Goal: Transaction & Acquisition: Purchase product/service

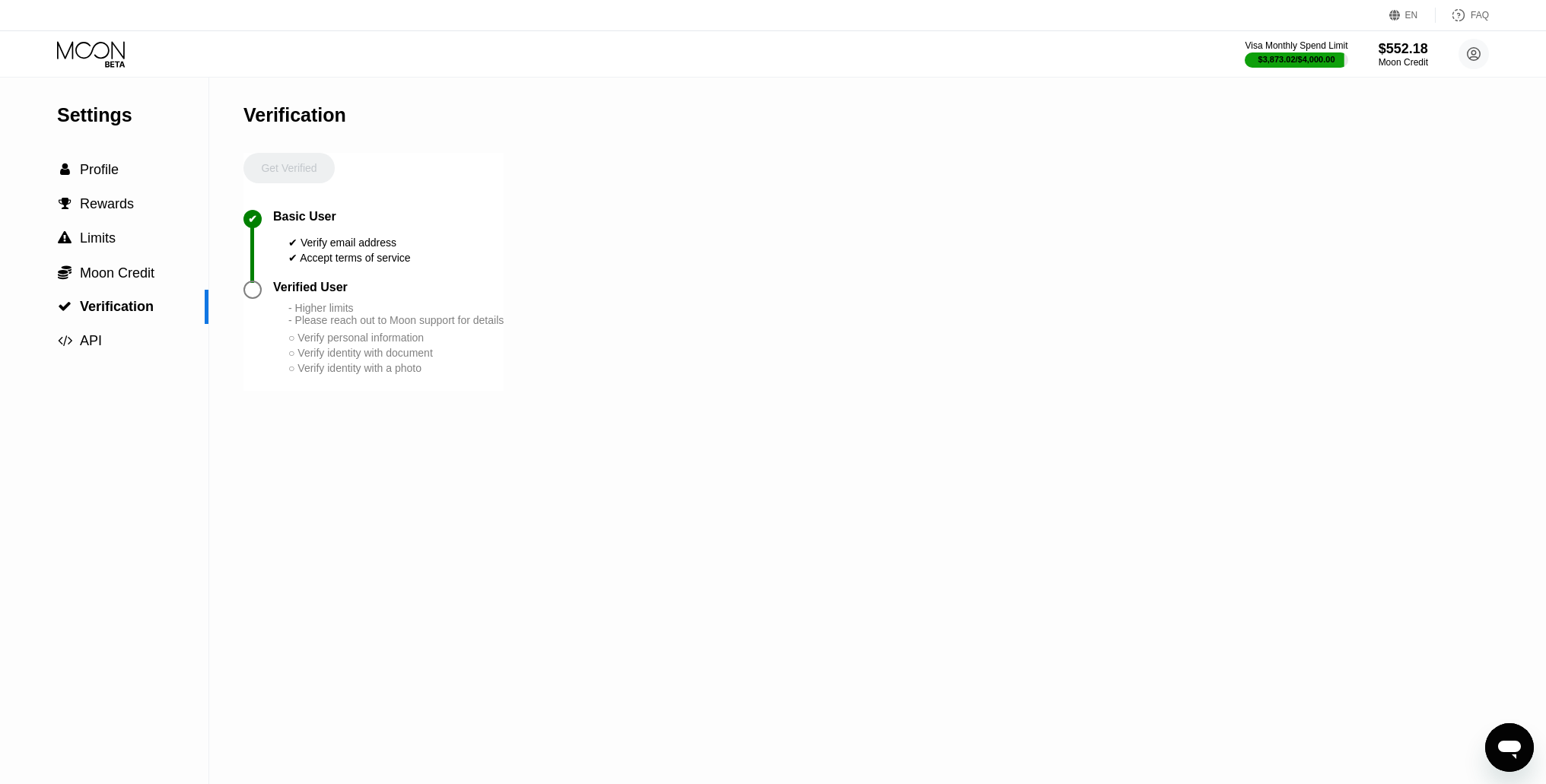
scroll to position [721, 0]
click at [1494, 744] on div "Åbn messaging-vindue" at bounding box center [1510, 748] width 46 height 46
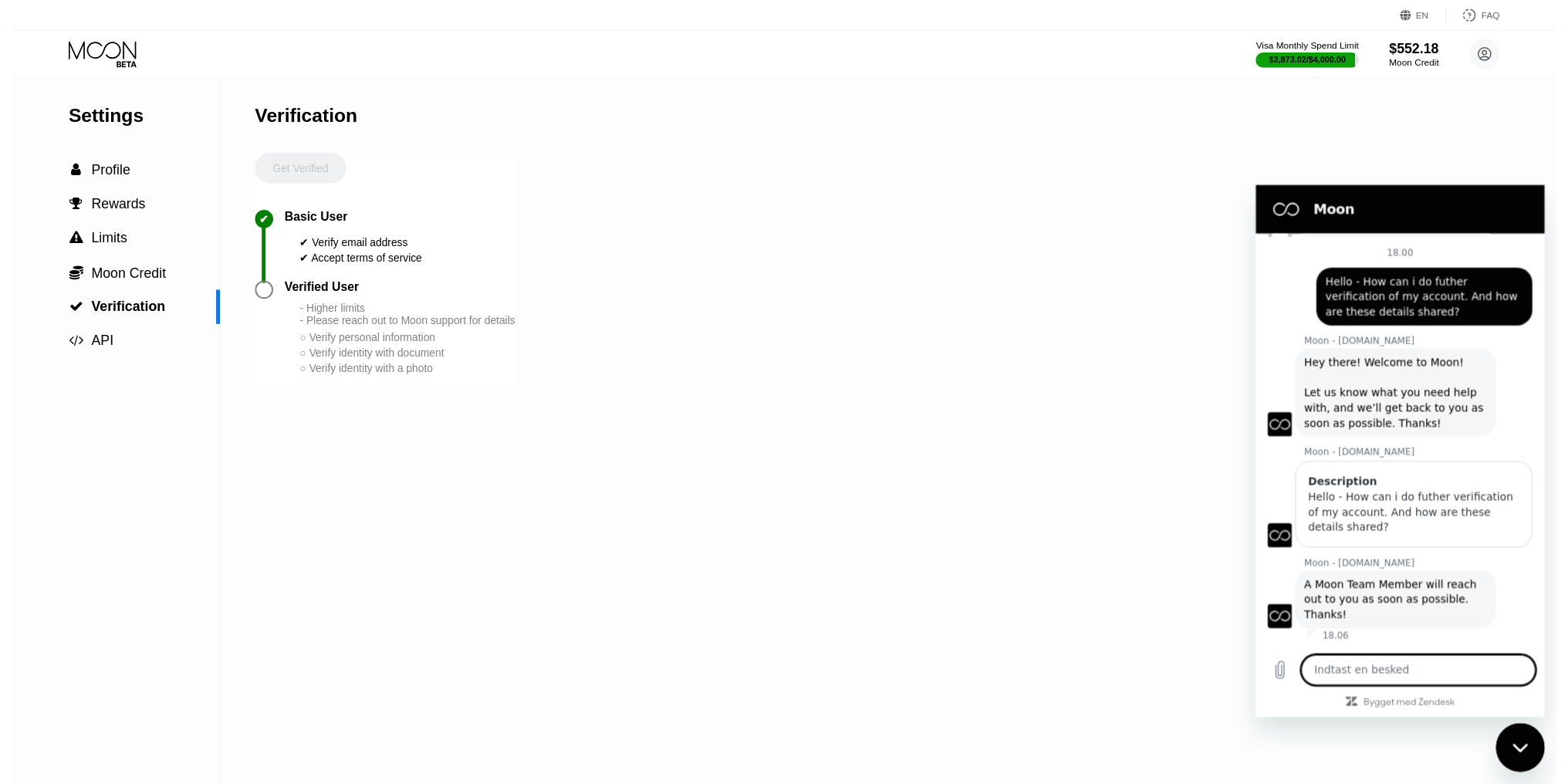
scroll to position [0, 0]
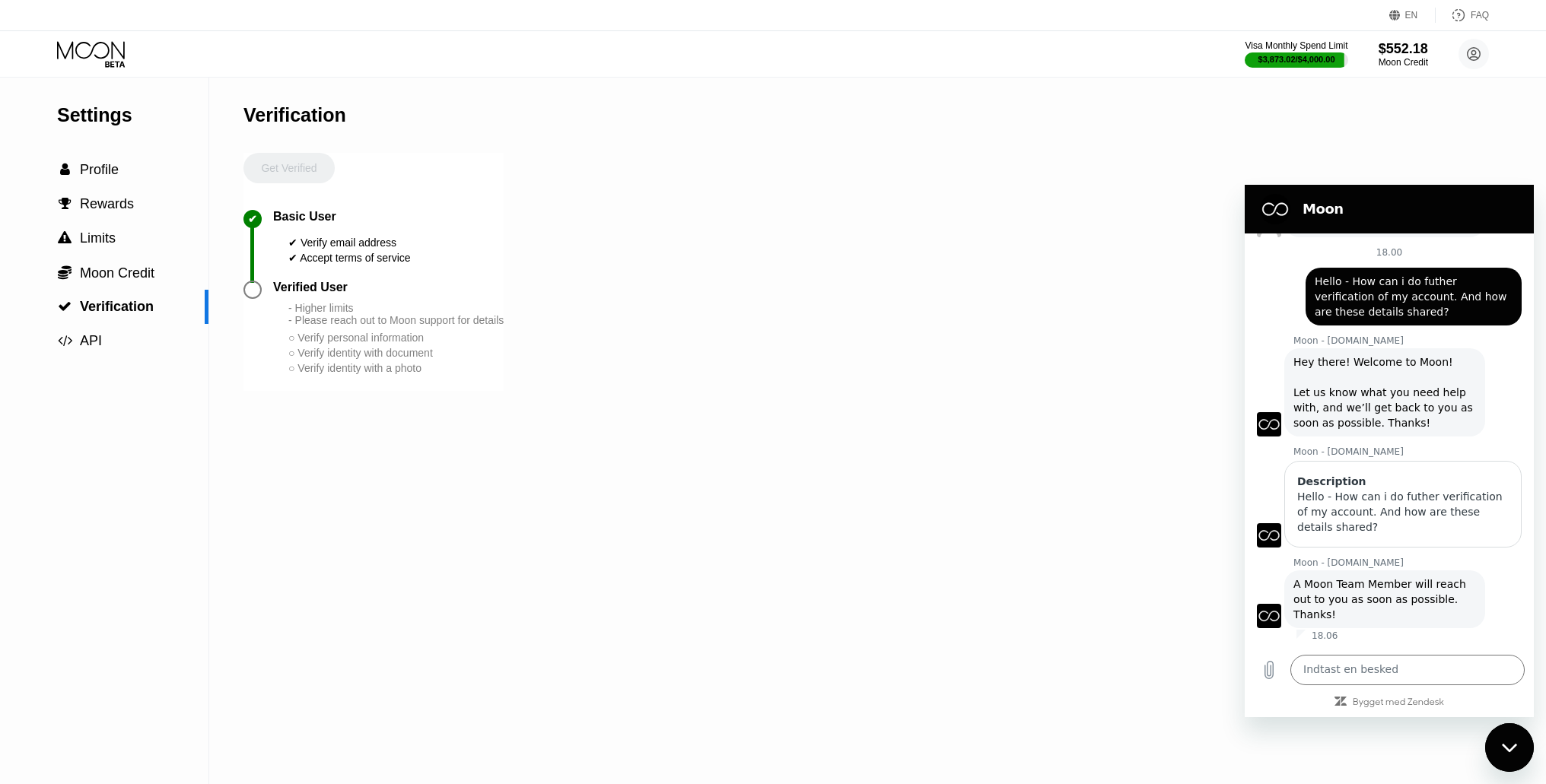
drag, startPoint x: 1502, startPoint y: 750, endPoint x: 1502, endPoint y: 727, distance: 23.0
click at [1502, 745] on icon "Luk messaging-vinduet" at bounding box center [1509, 748] width 16 height 10
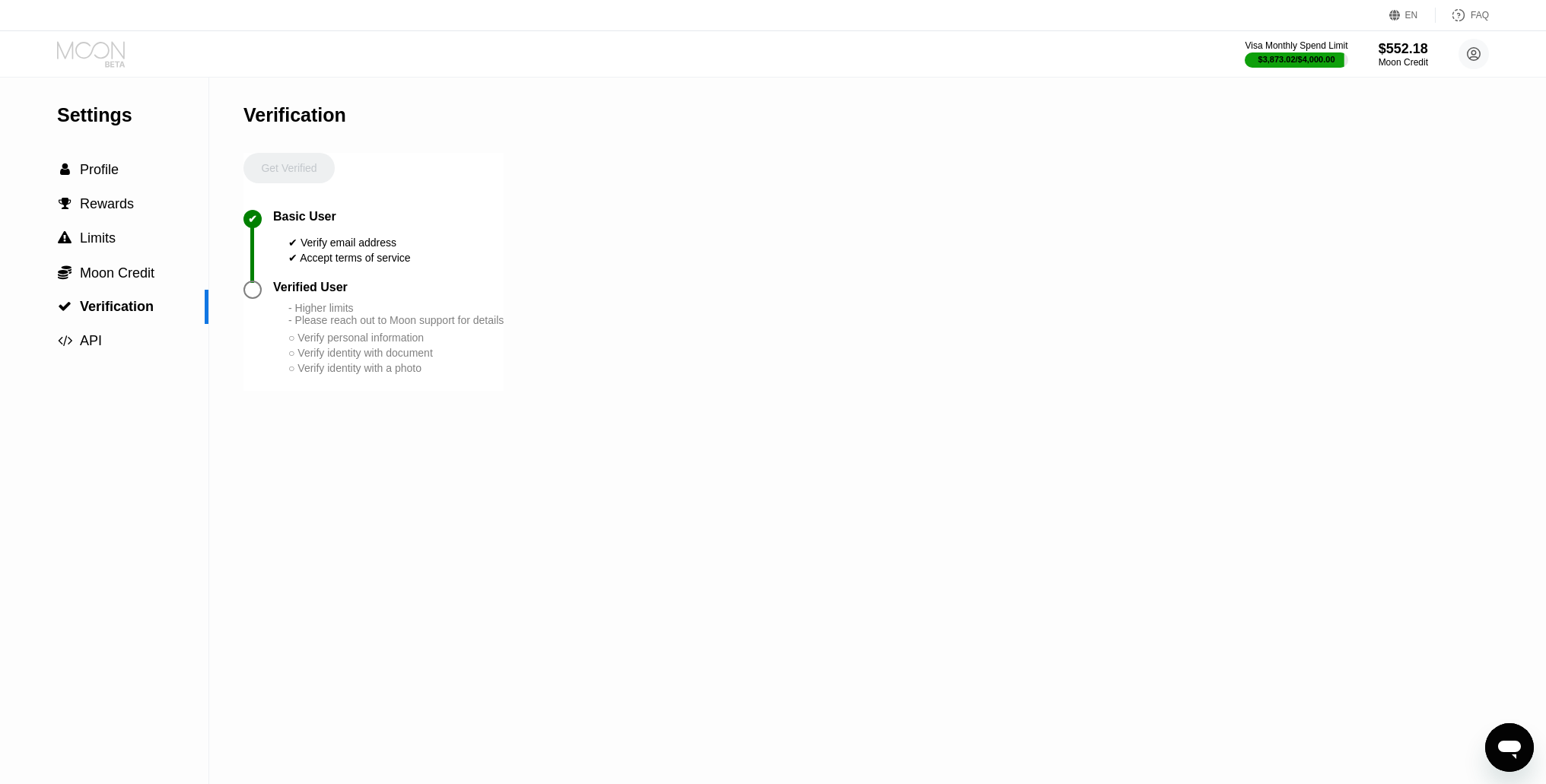
click at [67, 52] on icon at bounding box center [90, 49] width 67 height 17
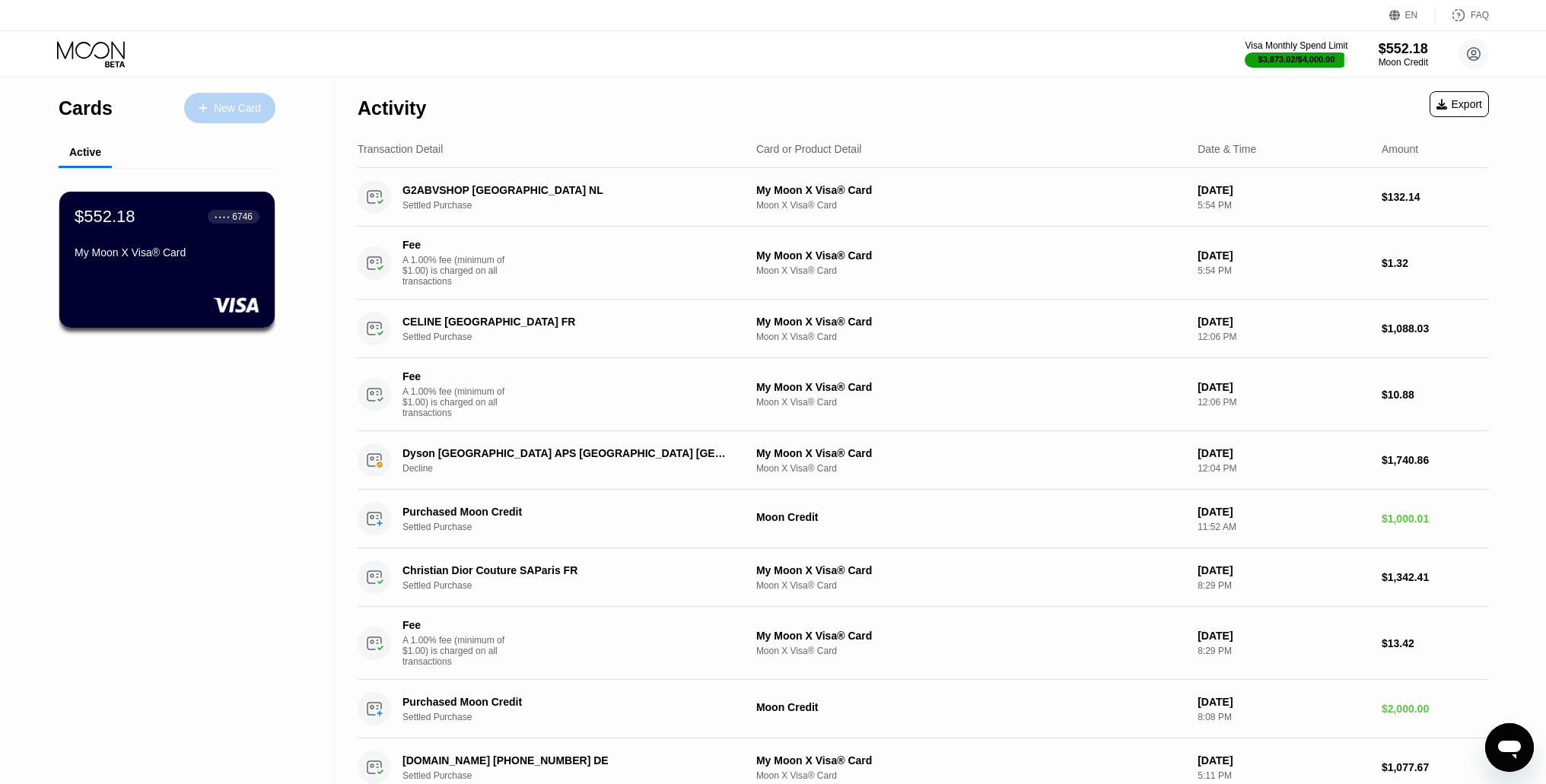
click at [225, 111] on div "New Card" at bounding box center [236, 108] width 47 height 13
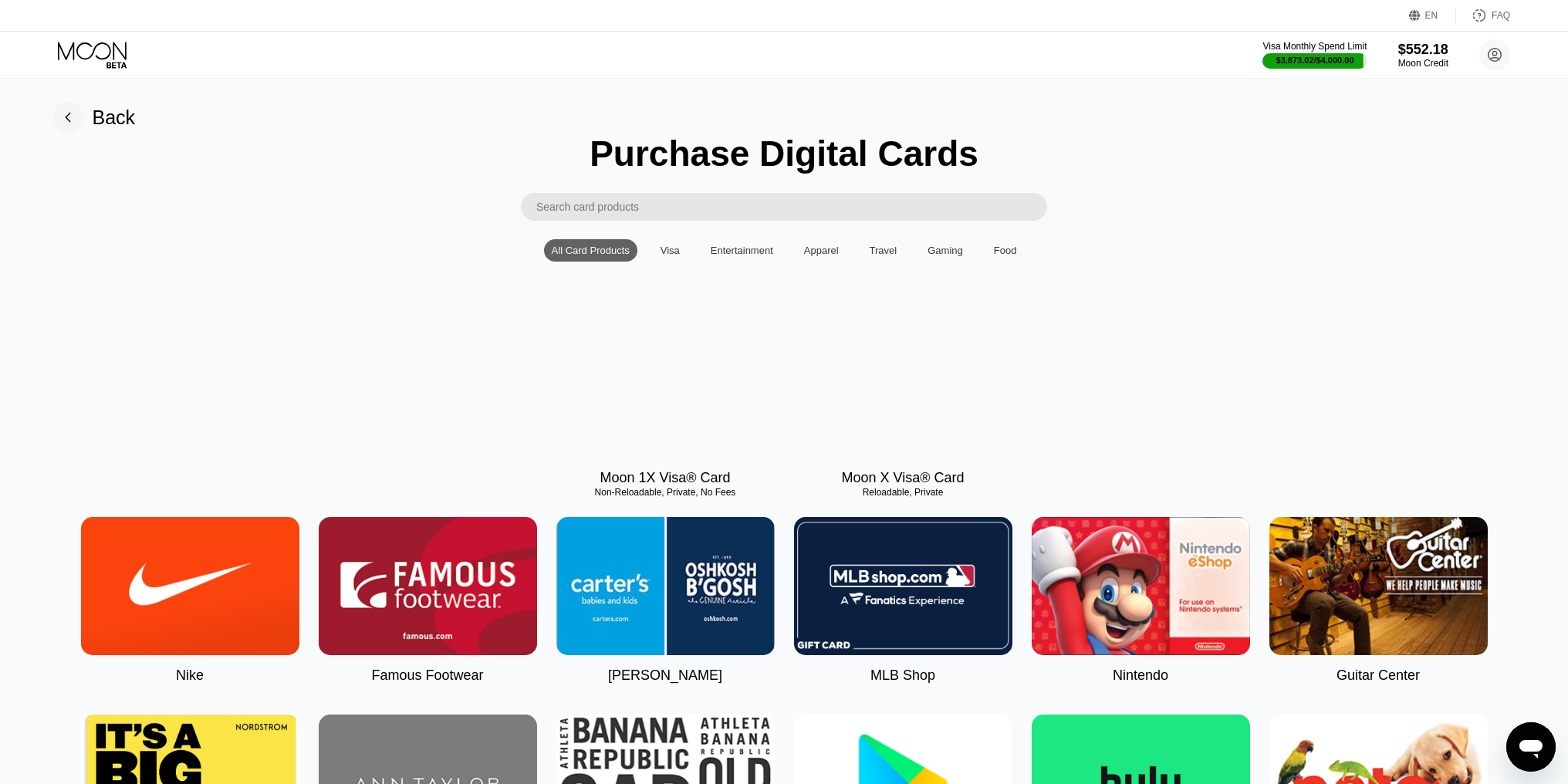
click at [889, 487] on div "Moon X Visa® Card" at bounding box center [902, 477] width 122 height 16
click at [702, 481] on div "Moon 1X Visa® Card" at bounding box center [665, 477] width 131 height 16
click at [665, 257] on div "Visa" at bounding box center [670, 251] width 19 height 12
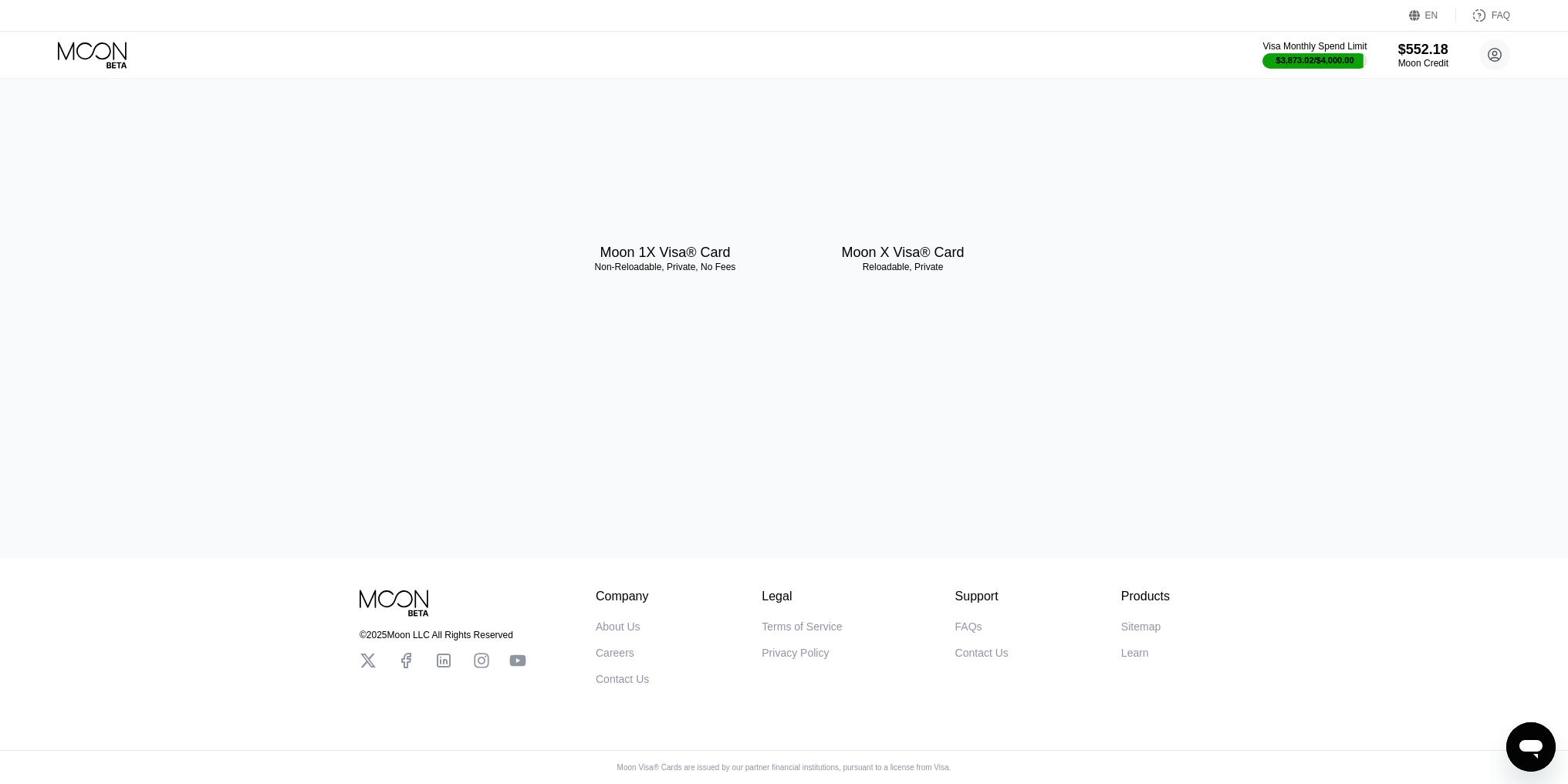
click at [664, 257] on div "Moon 1X Visa® Card" at bounding box center [665, 252] width 131 height 16
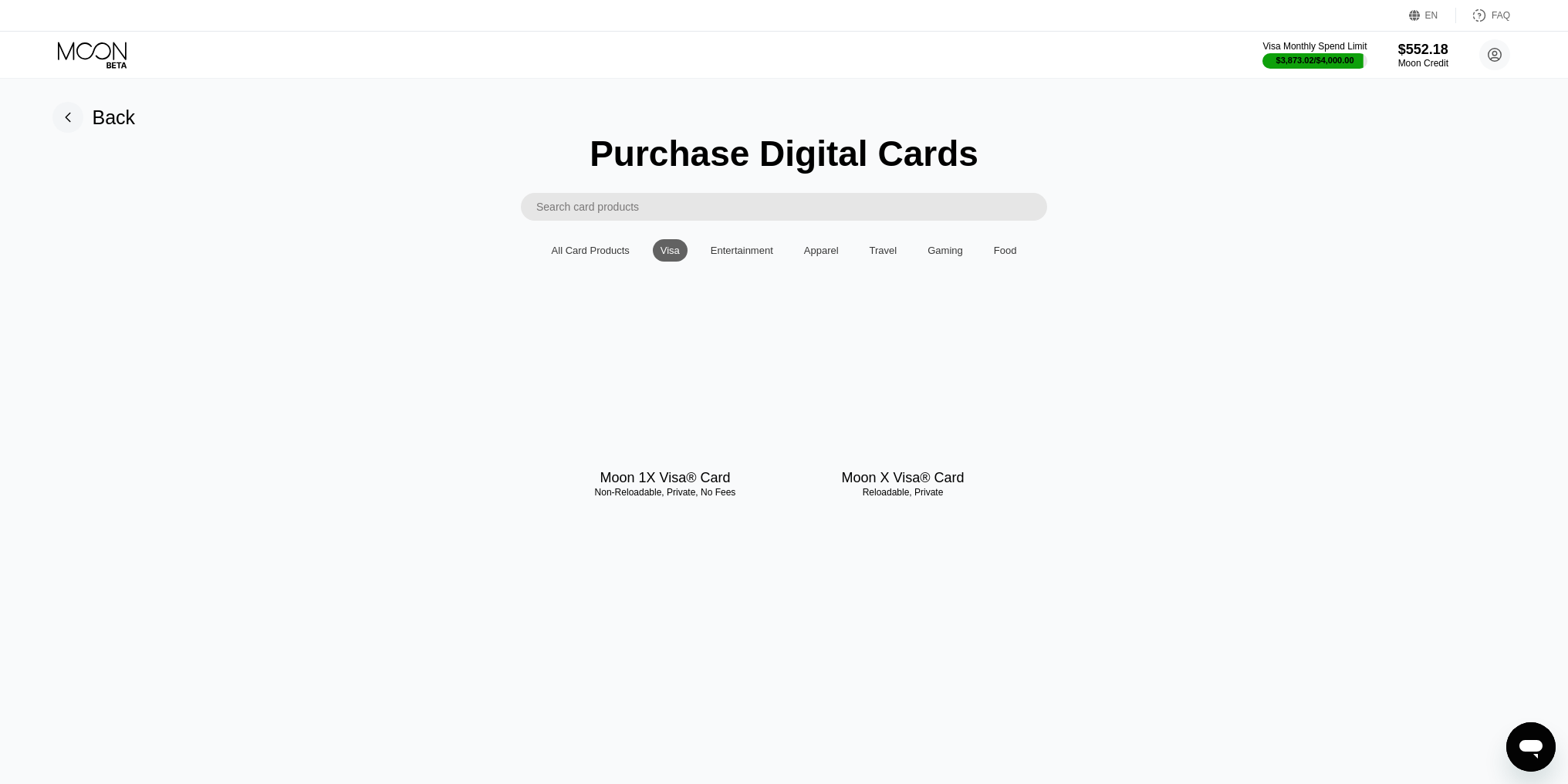
click at [902, 476] on div "Moon X Visa® Card Reloadable, Private" at bounding box center [903, 403] width 218 height 167
click at [877, 437] on div at bounding box center [903, 389] width 218 height 138
click at [660, 394] on div at bounding box center [665, 389] width 218 height 138
click at [905, 397] on div at bounding box center [903, 389] width 218 height 138
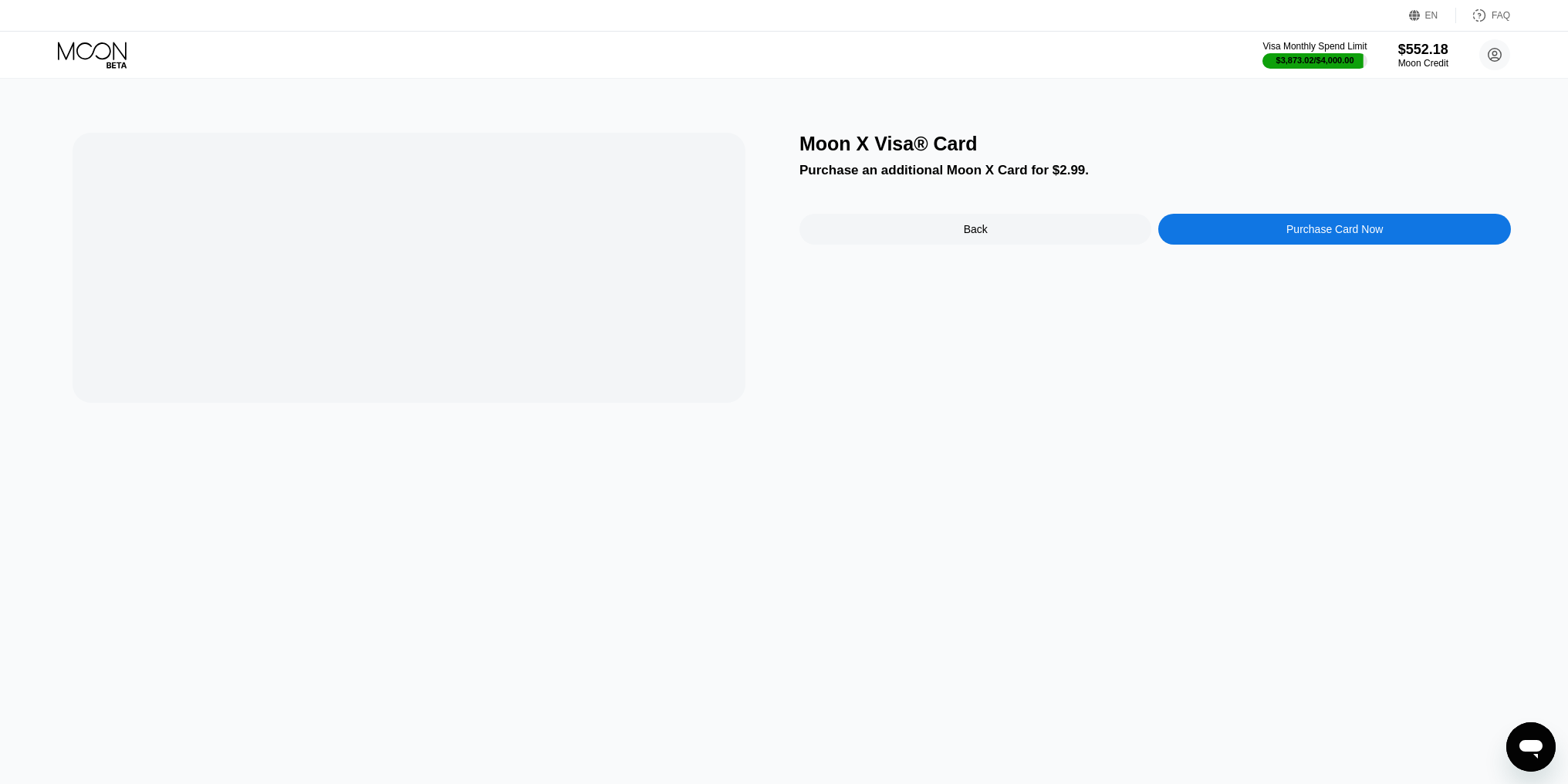
click at [1306, 236] on div "Purchase Card Now" at bounding box center [1335, 229] width 97 height 12
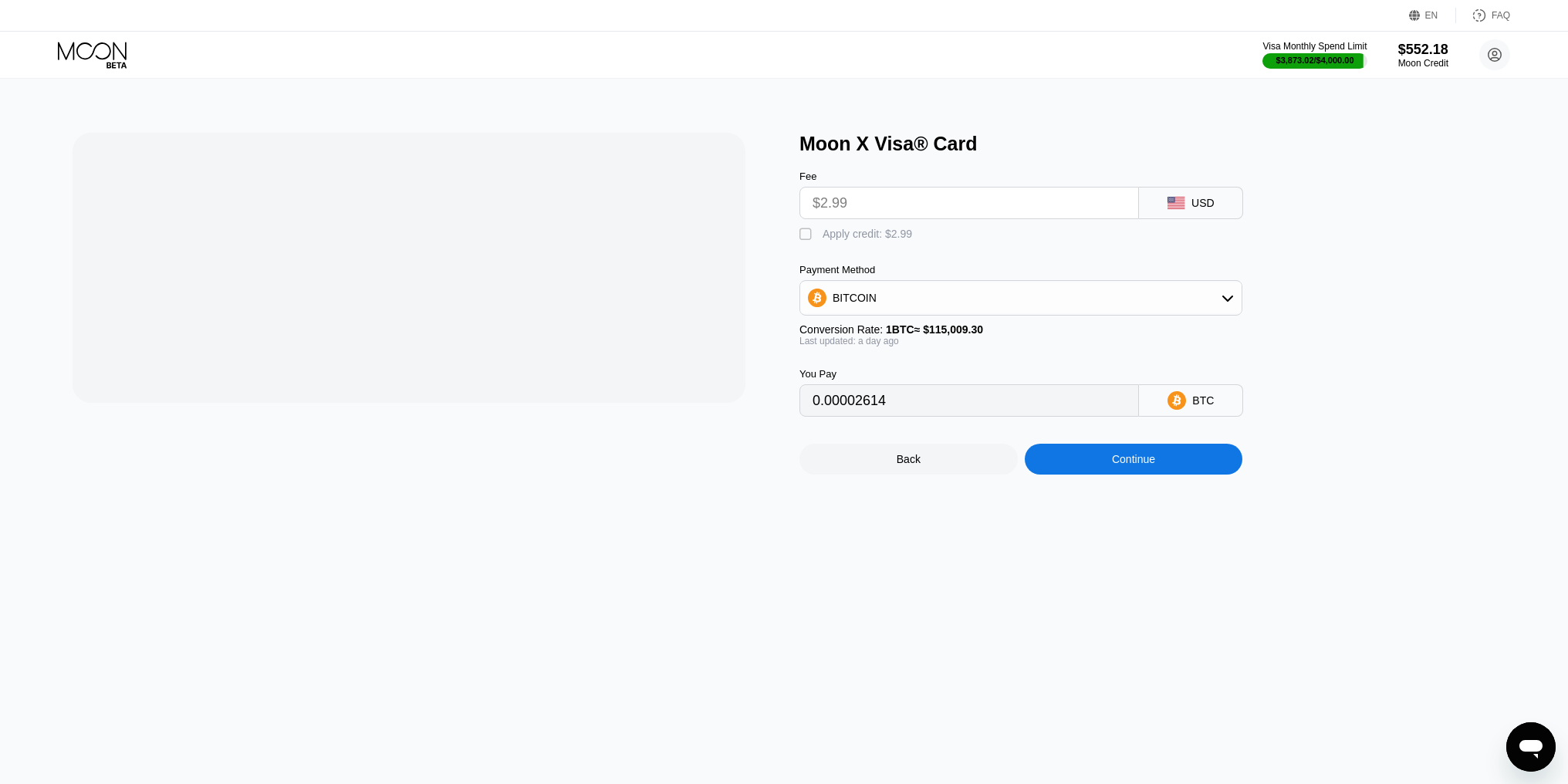
click at [879, 218] on input "$2.99" at bounding box center [969, 202] width 313 height 31
click at [1034, 296] on div "BITCOIN" at bounding box center [1021, 297] width 441 height 31
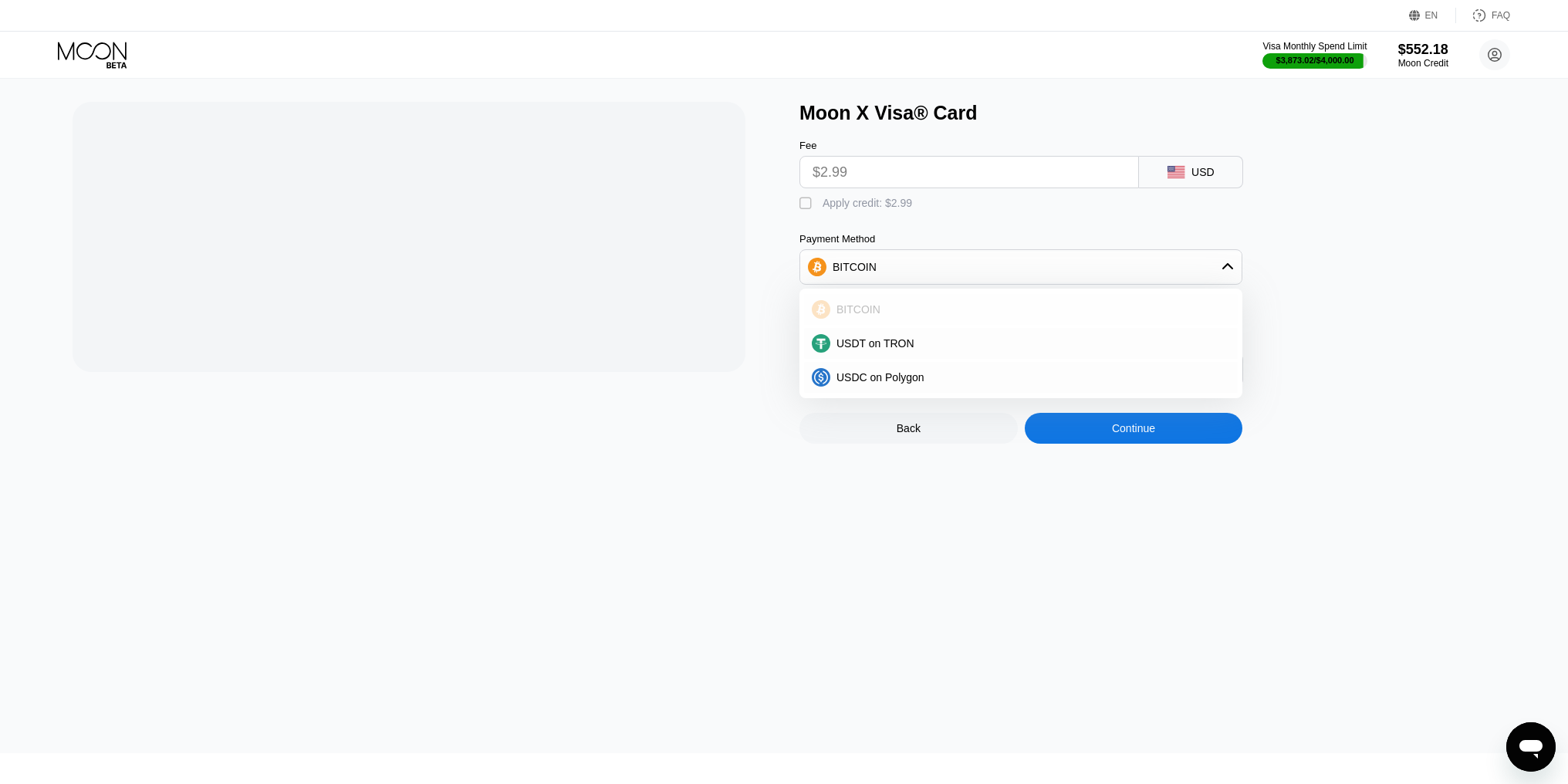
scroll to position [3, 0]
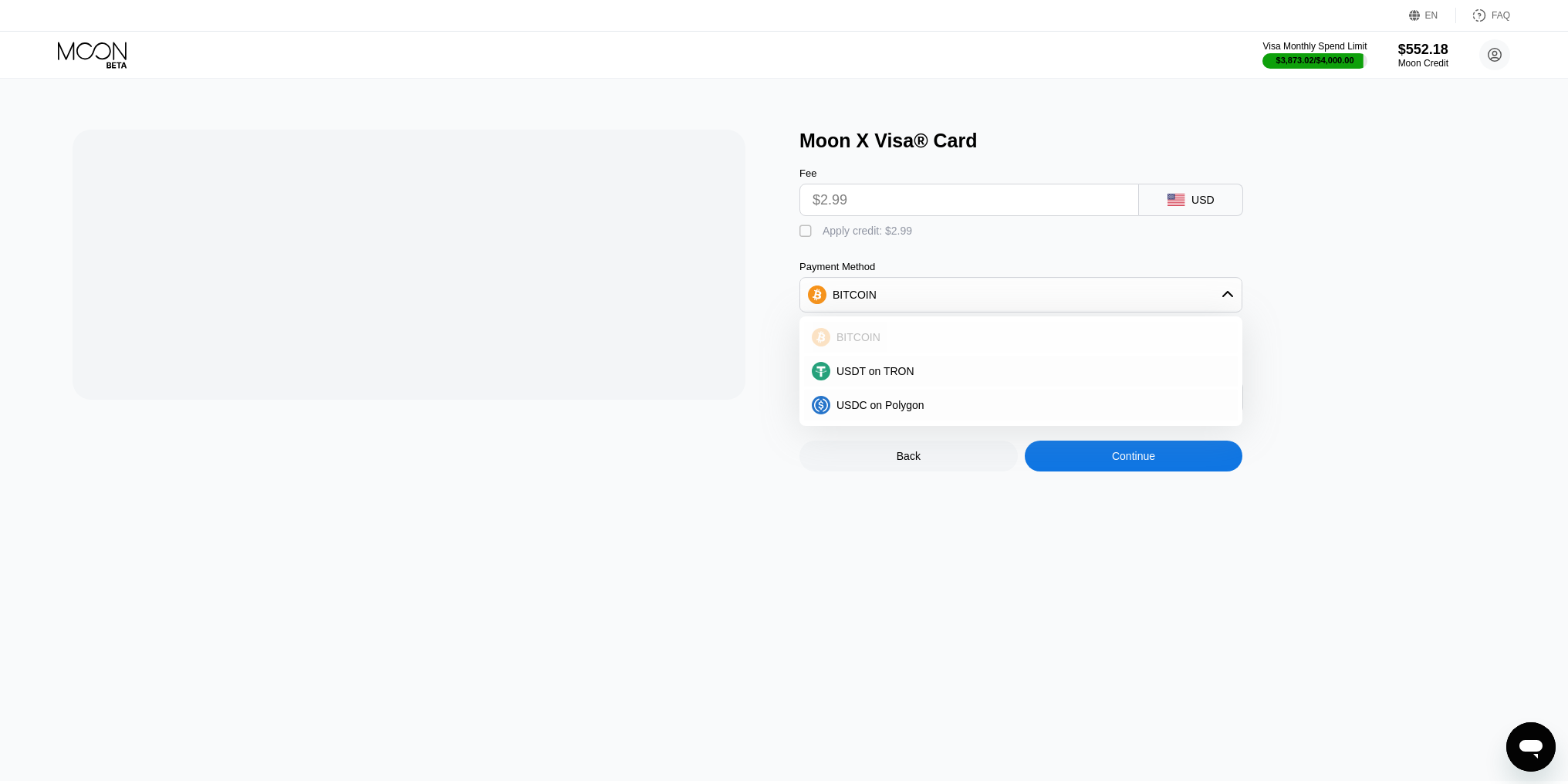
click at [913, 343] on div "BITCOIN" at bounding box center [1030, 337] width 400 height 12
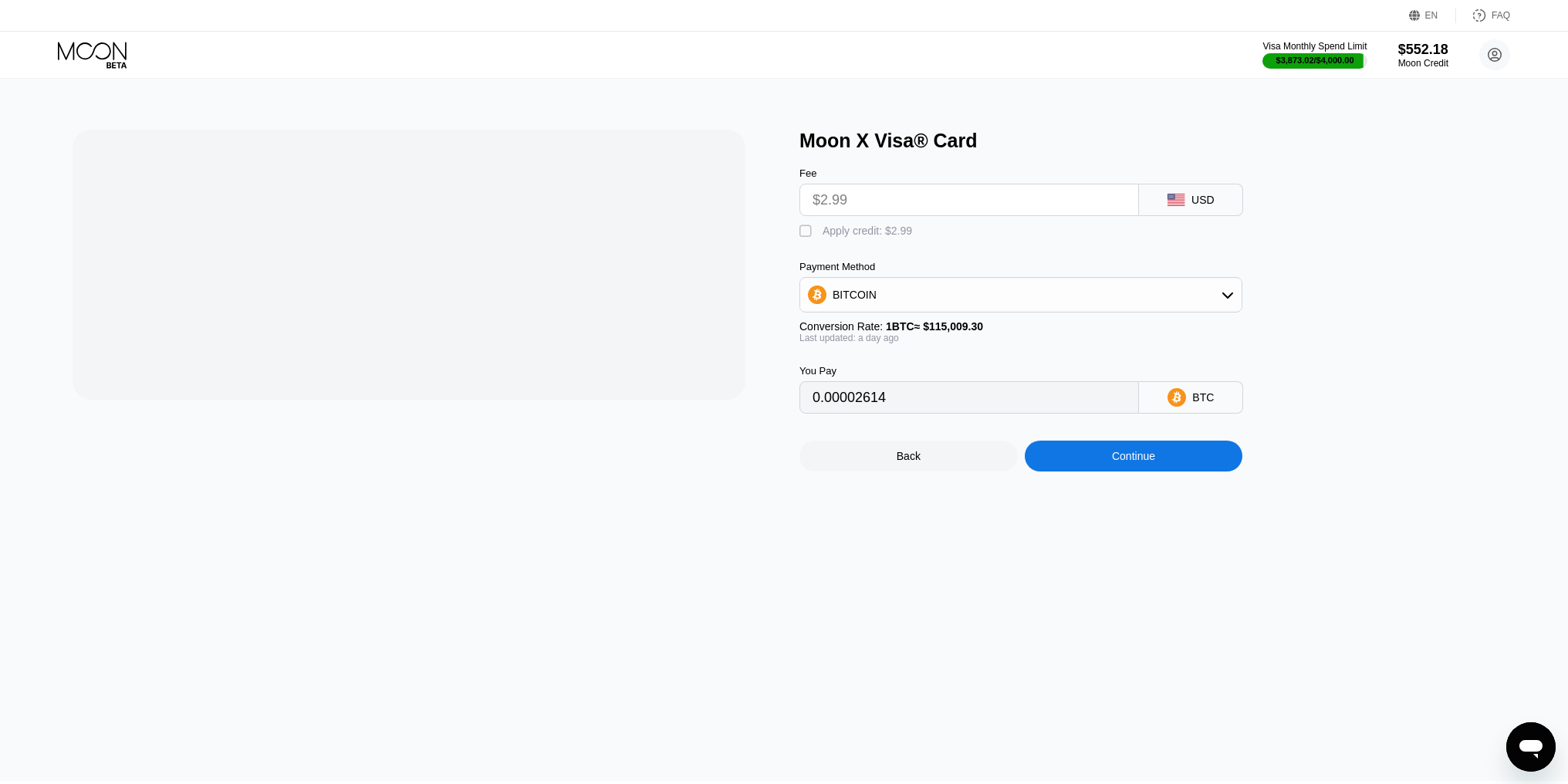
click at [804, 237] on div "" at bounding box center [807, 232] width 16 height 16
type input "0"
click at [1118, 462] on div "Continue" at bounding box center [1133, 456] width 43 height 12
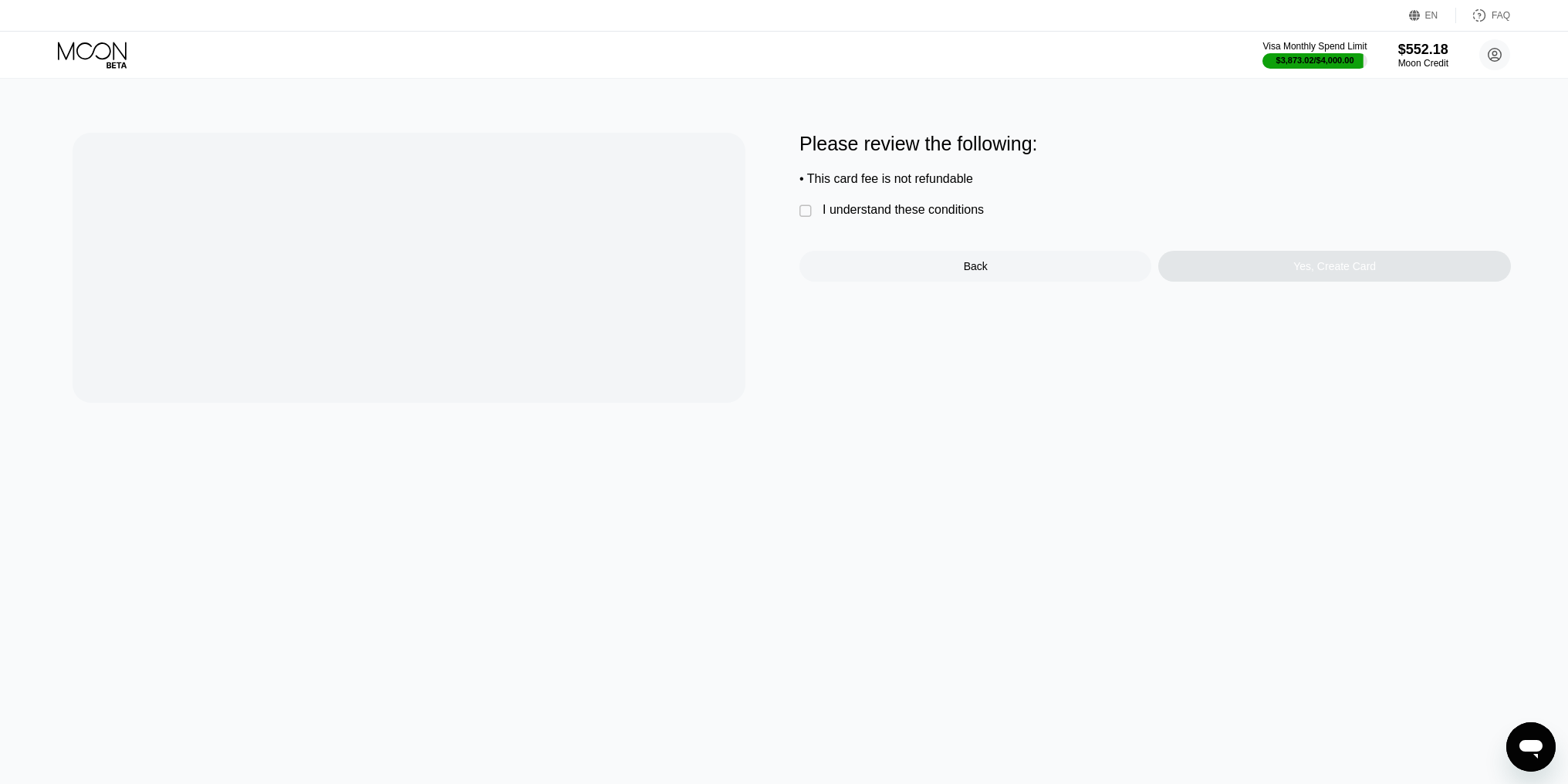
click at [829, 215] on div "I understand these conditions" at bounding box center [903, 210] width 162 height 14
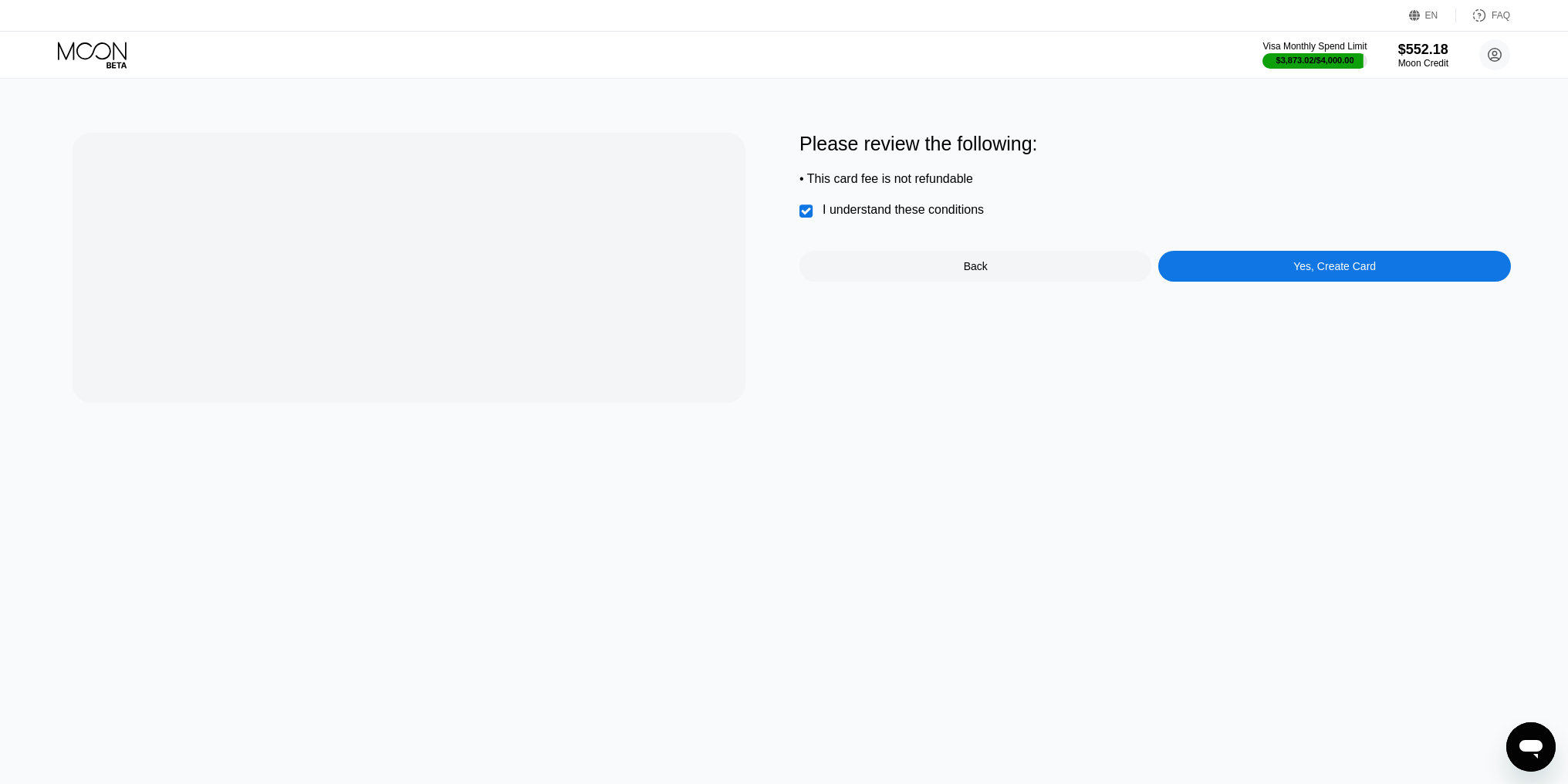
click at [1281, 282] on div "Yes, Create Card" at bounding box center [1334, 266] width 352 height 31
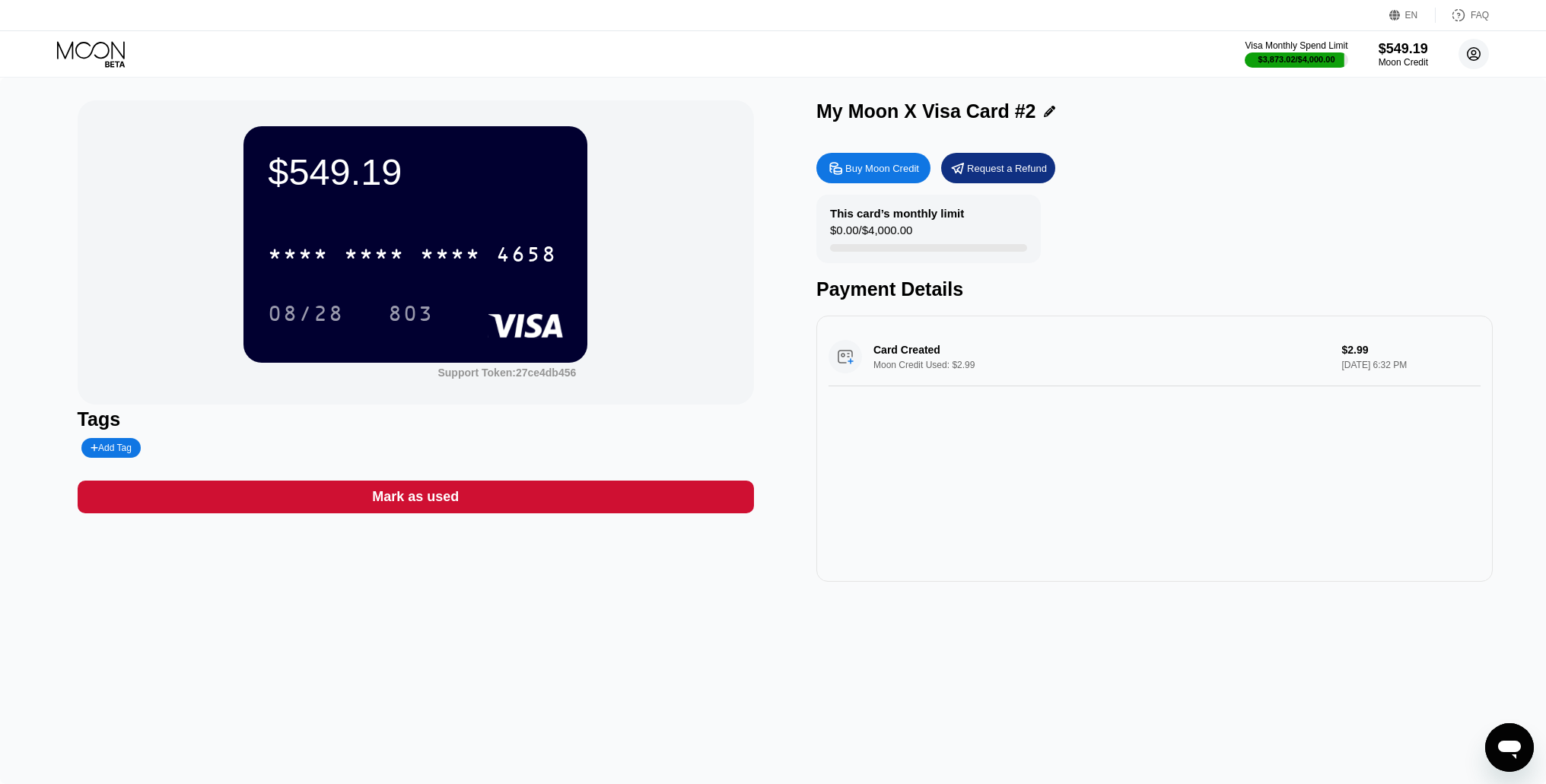
click at [1480, 49] on circle at bounding box center [1473, 53] width 30 height 30
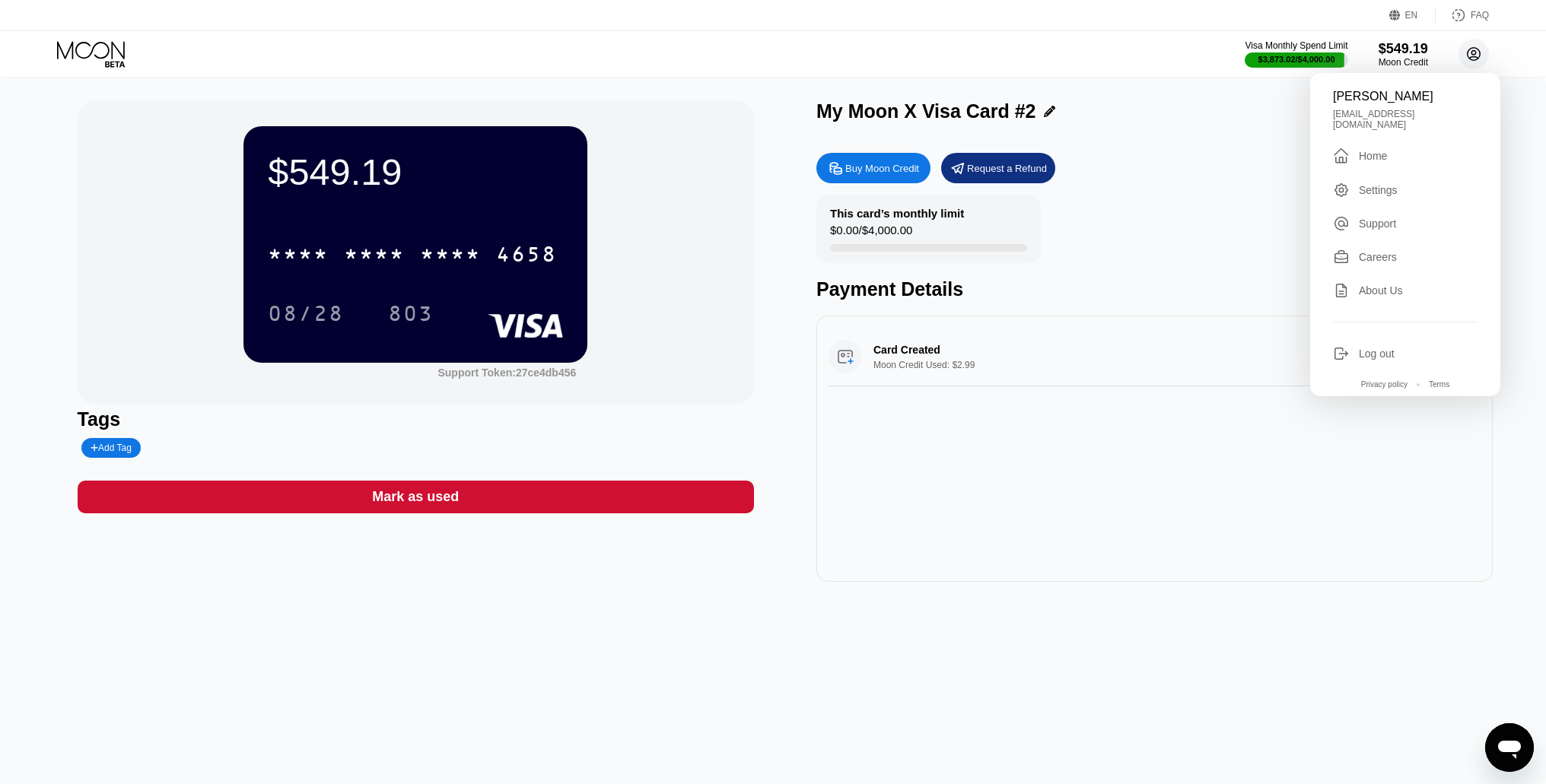
click at [1480, 49] on circle at bounding box center [1473, 53] width 30 height 30
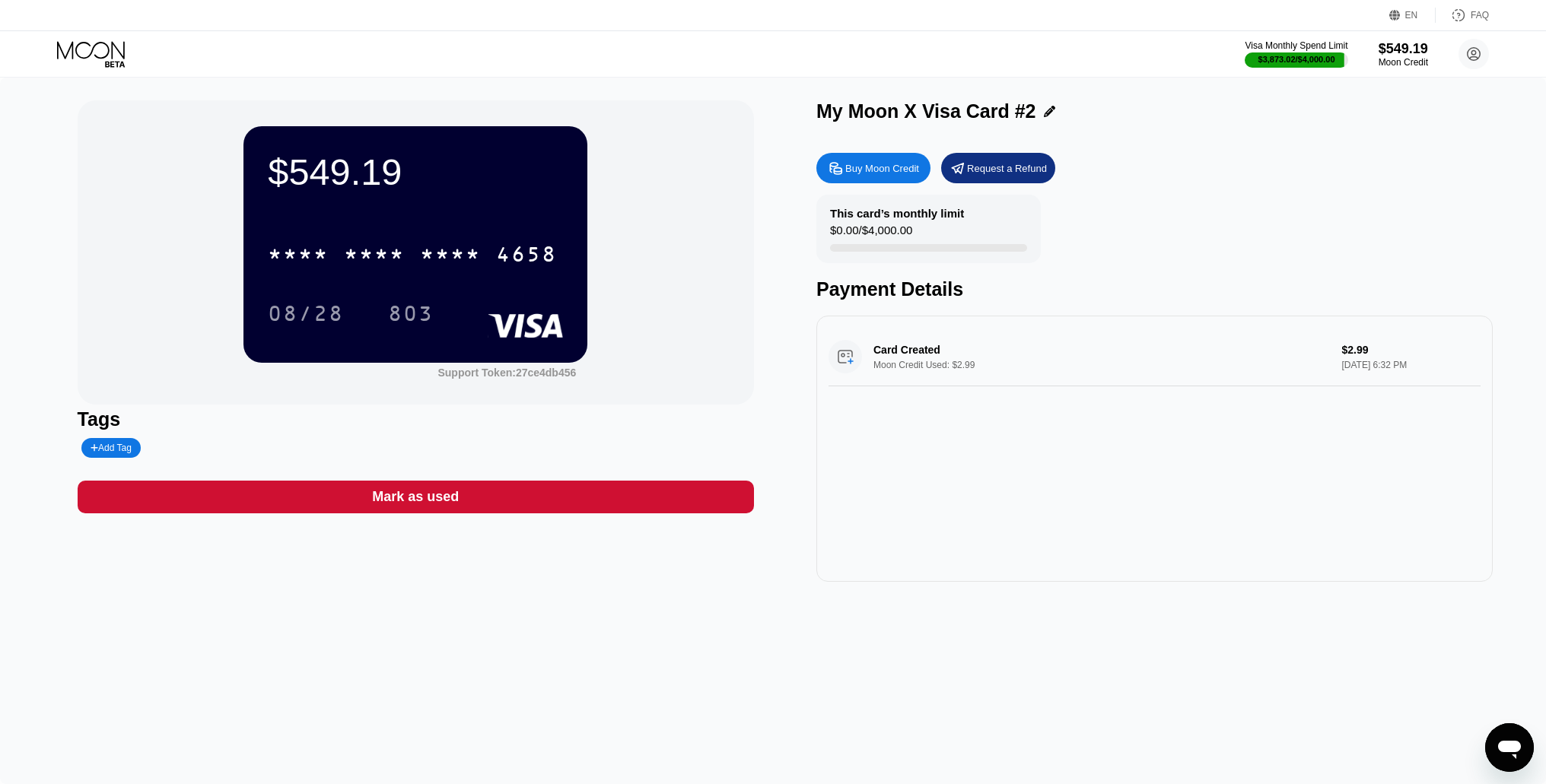
click at [88, 57] on icon at bounding box center [92, 54] width 71 height 26
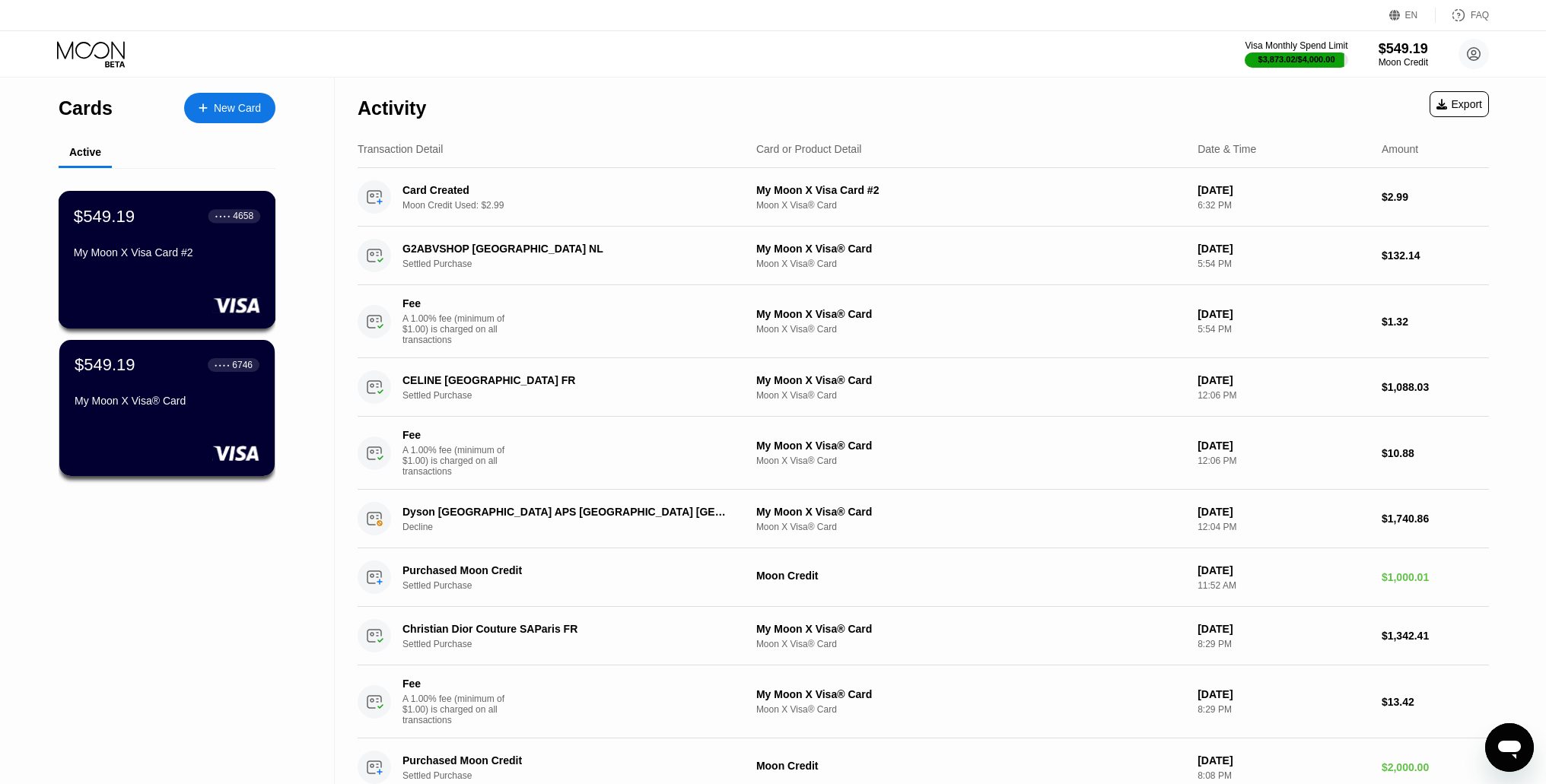
click at [158, 264] on div "My Moon X Visa Card #2" at bounding box center [167, 255] width 186 height 18
